Goal: Information Seeking & Learning: Learn about a topic

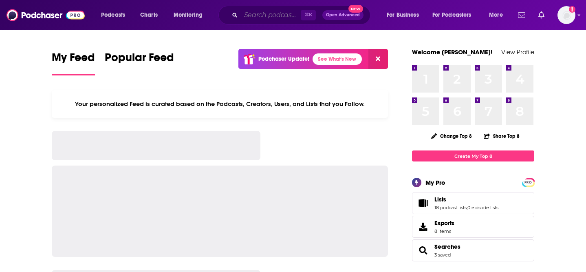
click at [286, 16] on input "Search podcasts, credits, & more..." at bounding box center [271, 15] width 60 height 13
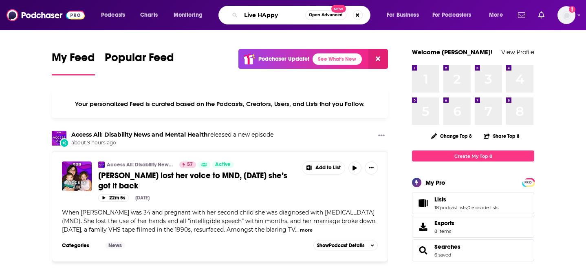
type input "Live HAppy"
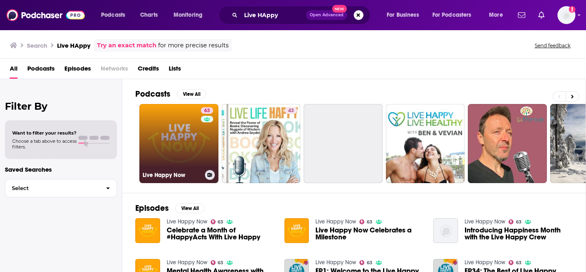
click at [175, 119] on link "63 Live Happy Now" at bounding box center [178, 143] width 79 height 79
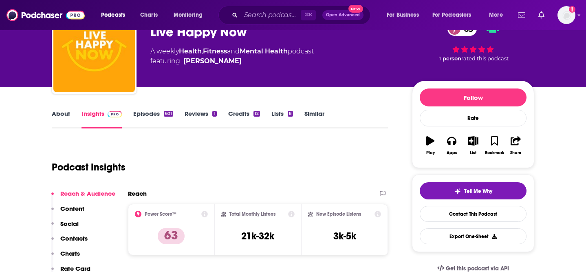
scroll to position [54, 0]
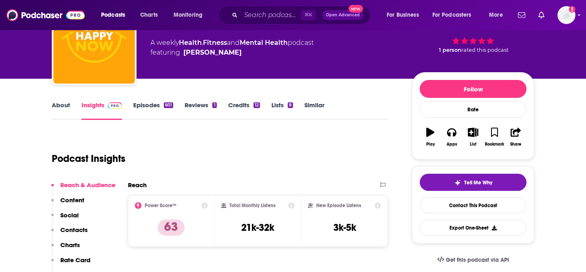
click at [63, 105] on link "About" at bounding box center [61, 110] width 18 height 19
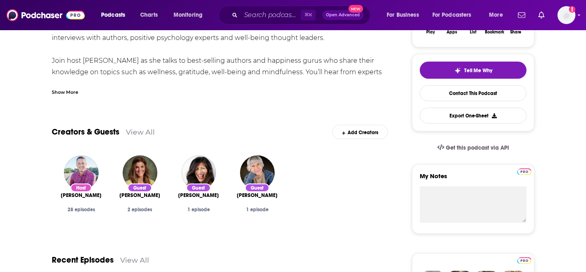
scroll to position [259, 0]
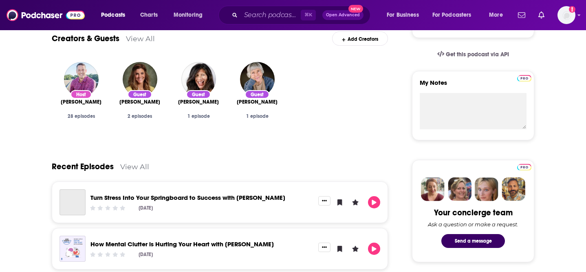
click at [164, 195] on link "Turn Stress Into Your Springboard to Success with [PERSON_NAME]" at bounding box center [187, 197] width 195 height 8
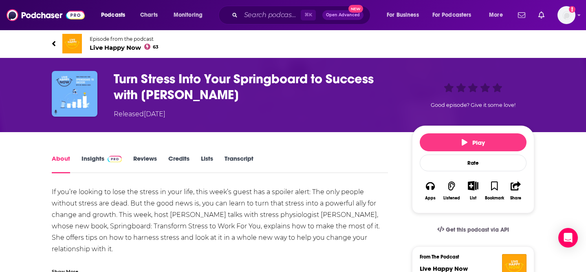
click at [174, 103] on div "Turn Stress Into Your Springboard to Success with [PERSON_NAME] Released [DATE]" at bounding box center [256, 95] width 285 height 48
click at [211, 91] on h1 "Turn Stress Into Your Springboard to Success with [PERSON_NAME]" at bounding box center [256, 87] width 285 height 32
click at [241, 92] on h1 "Turn Stress Into Your Springboard to Success with [PERSON_NAME]" at bounding box center [256, 87] width 285 height 32
drag, startPoint x: 248, startPoint y: 92, endPoint x: 95, endPoint y: 82, distance: 153.4
click at [95, 82] on div "Turn Stress Into Your Springboard to Success with [PERSON_NAME] Released [DATE]…" at bounding box center [293, 95] width 482 height 48
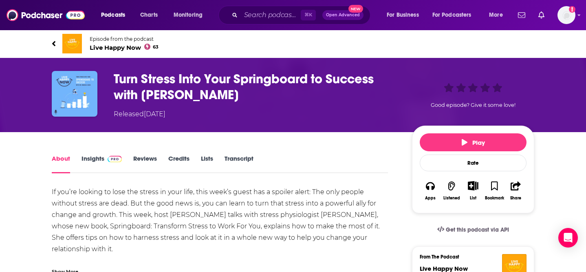
copy div "Turn Stress Into Your Springboard to Success with [PERSON_NAME]"
